Goal: Task Accomplishment & Management: Use online tool/utility

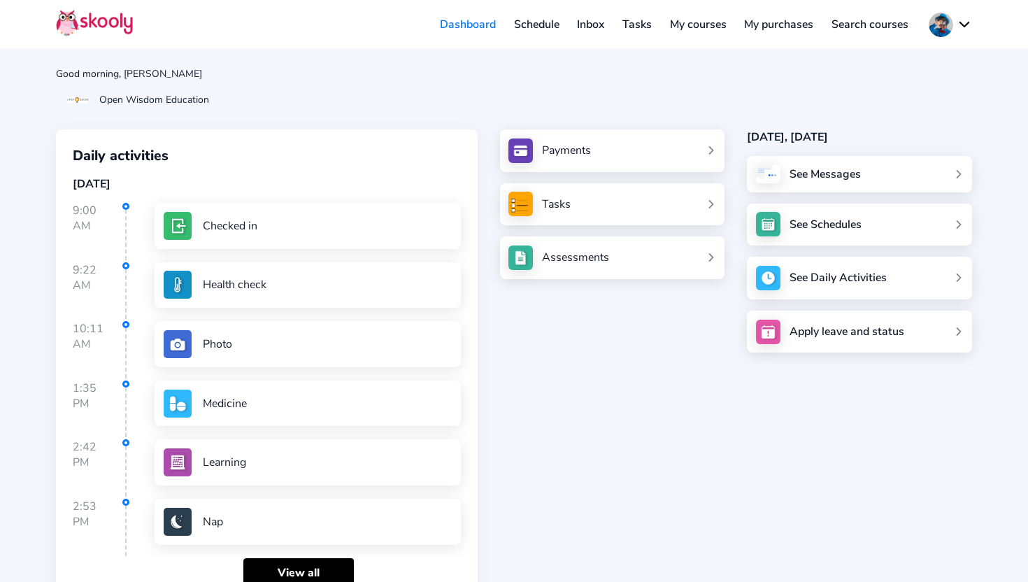
click at [268, 269] on div "Health check" at bounding box center [308, 285] width 306 height 46
click at [261, 288] on div "Health check" at bounding box center [235, 284] width 64 height 15
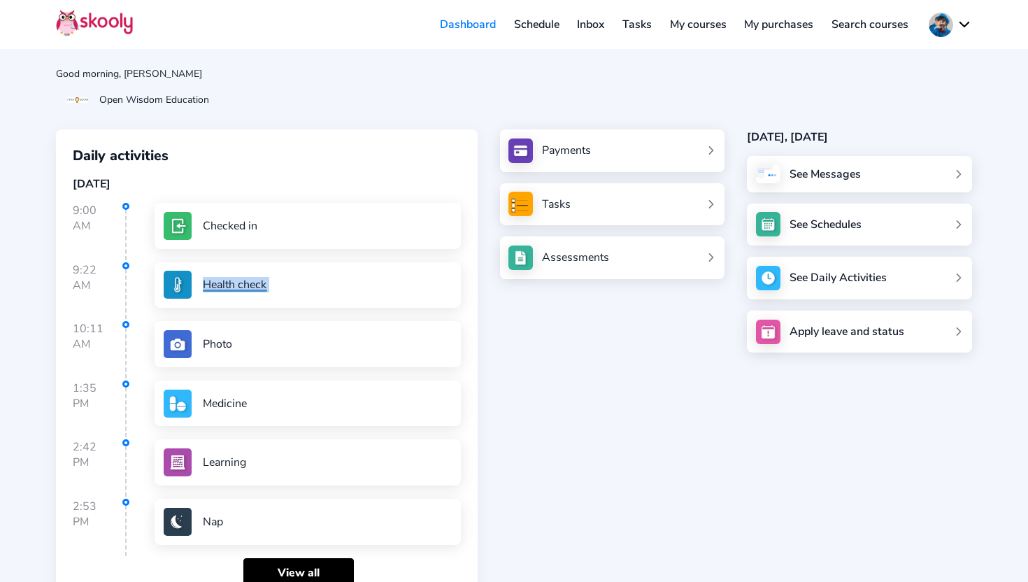
click at [261, 288] on div "Health check" at bounding box center [235, 284] width 64 height 15
click at [184, 280] on img at bounding box center [178, 285] width 28 height 28
click at [184, 287] on img at bounding box center [178, 285] width 28 height 28
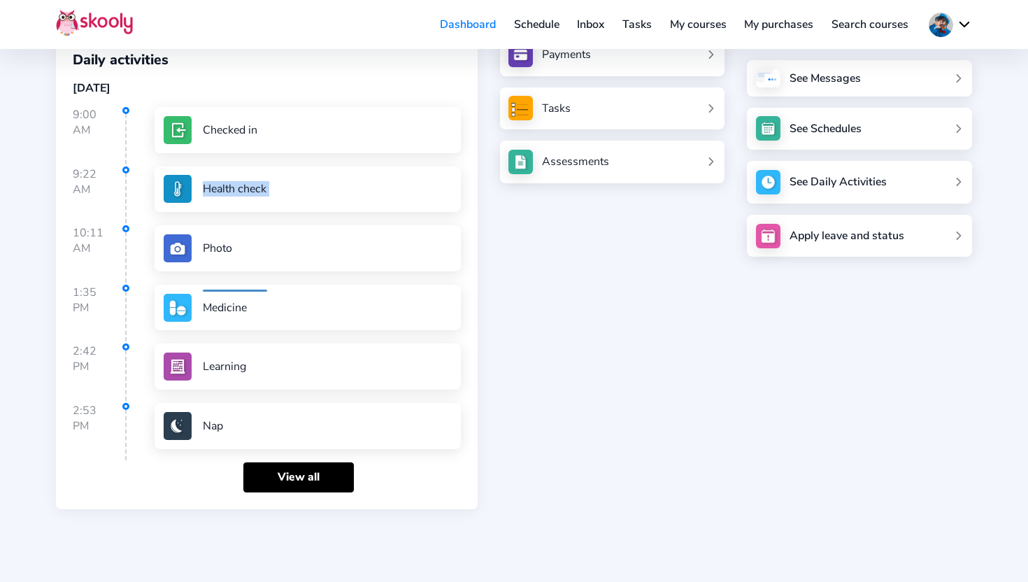
scroll to position [96, 0]
drag, startPoint x: 67, startPoint y: 417, endPoint x: 108, endPoint y: 409, distance: 41.4
click at [108, 416] on div "Daily activities [DATE] 9:00 AM Checked in 9:22 AM Health check 10:11 AM Photo …" at bounding box center [267, 270] width 422 height 475
click at [243, 312] on div "Medicine" at bounding box center [225, 306] width 44 height 15
